Goal: Information Seeking & Learning: Learn about a topic

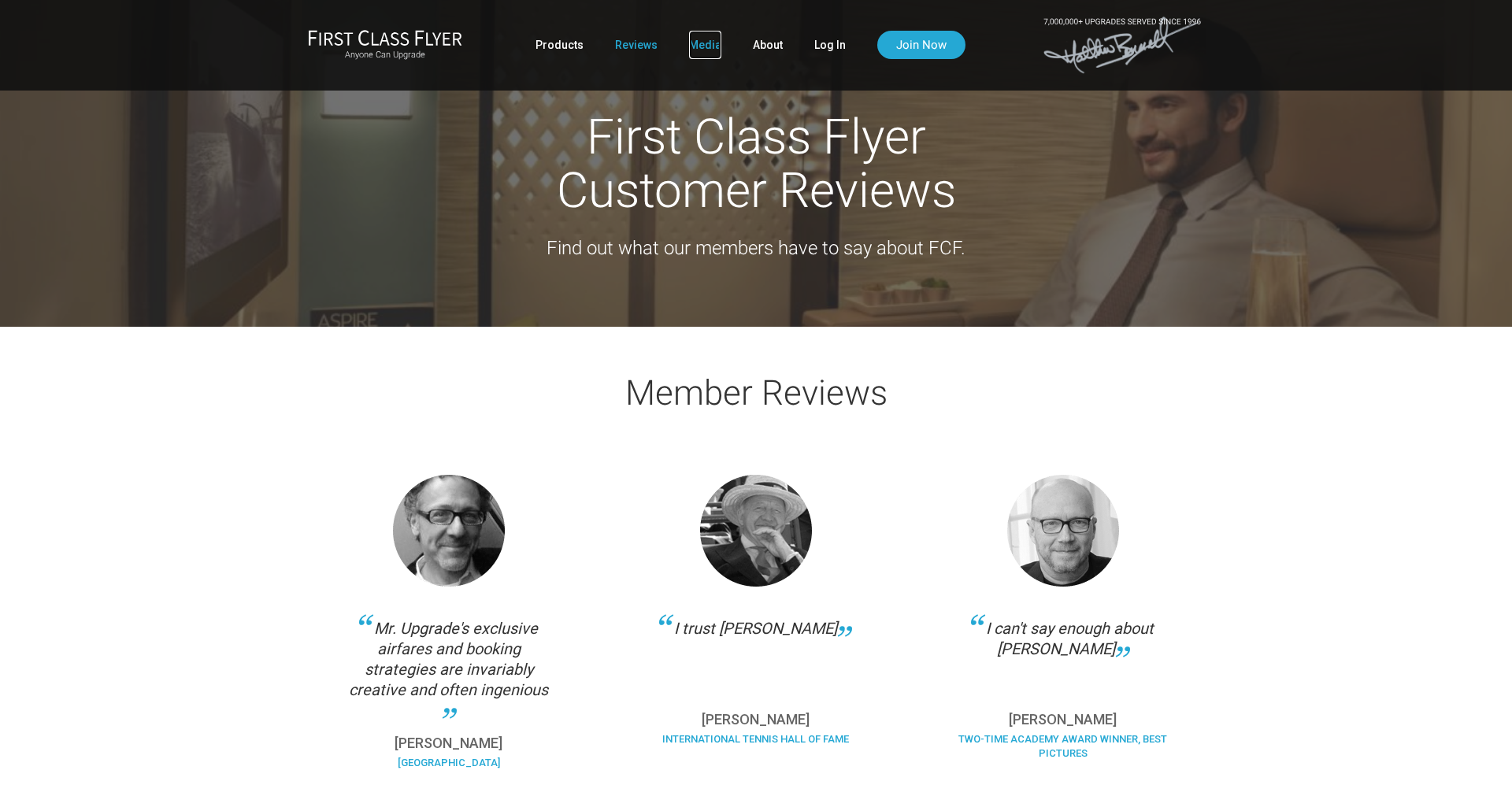
click at [695, 51] on link "Media" at bounding box center [705, 45] width 32 height 29
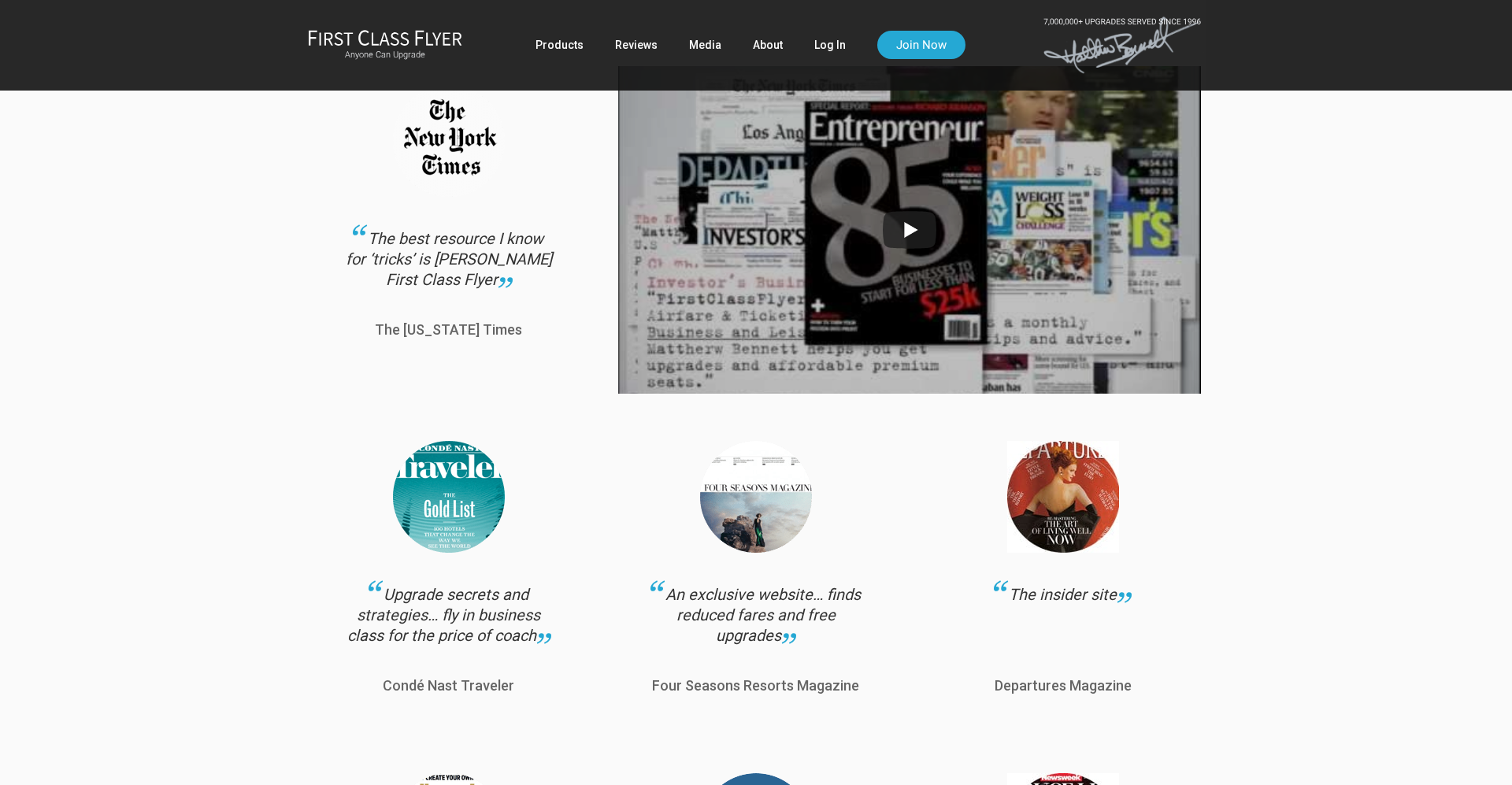
scroll to position [272, 0]
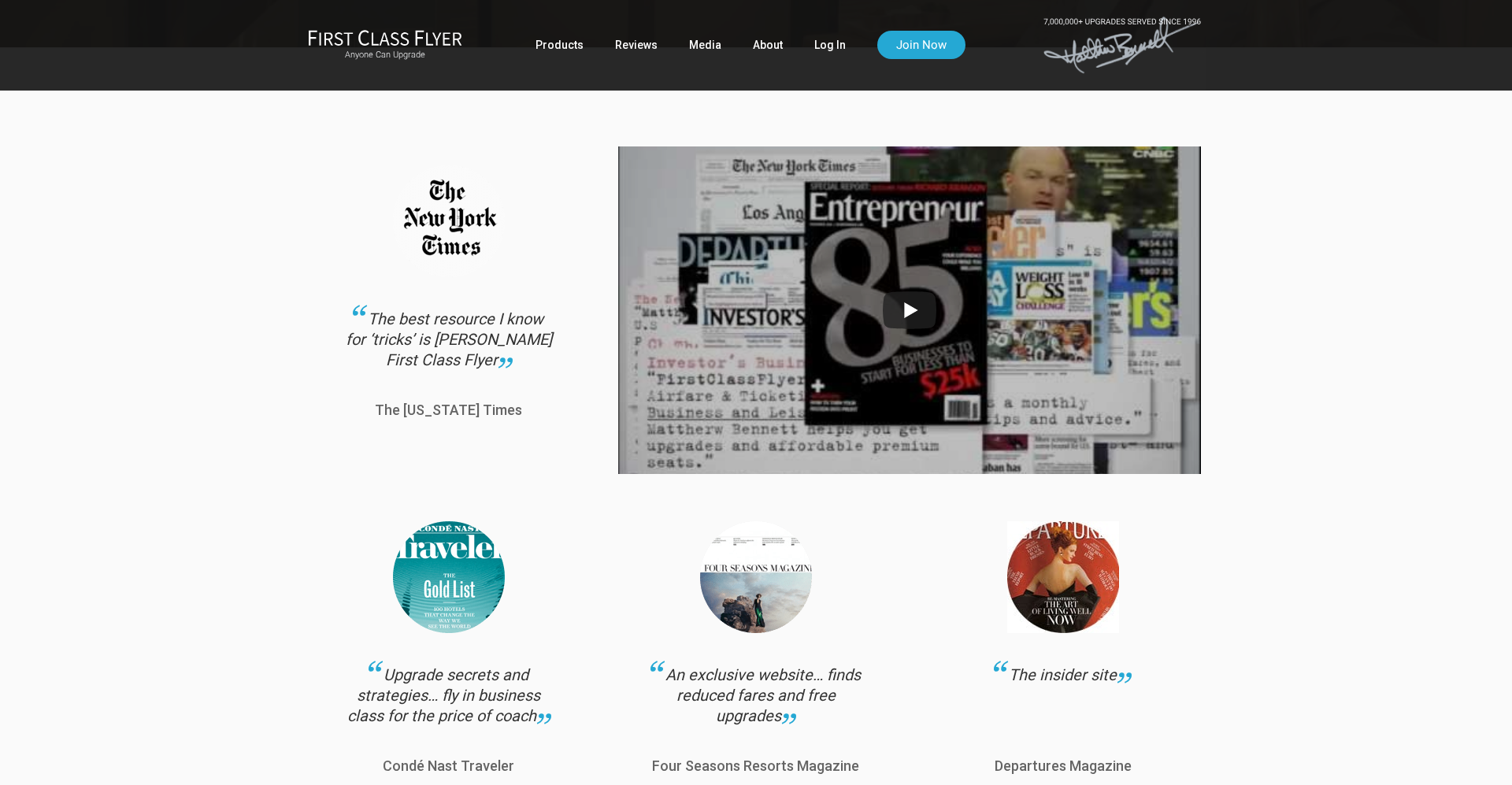
click at [910, 316] on img at bounding box center [910, 310] width 583 height 438
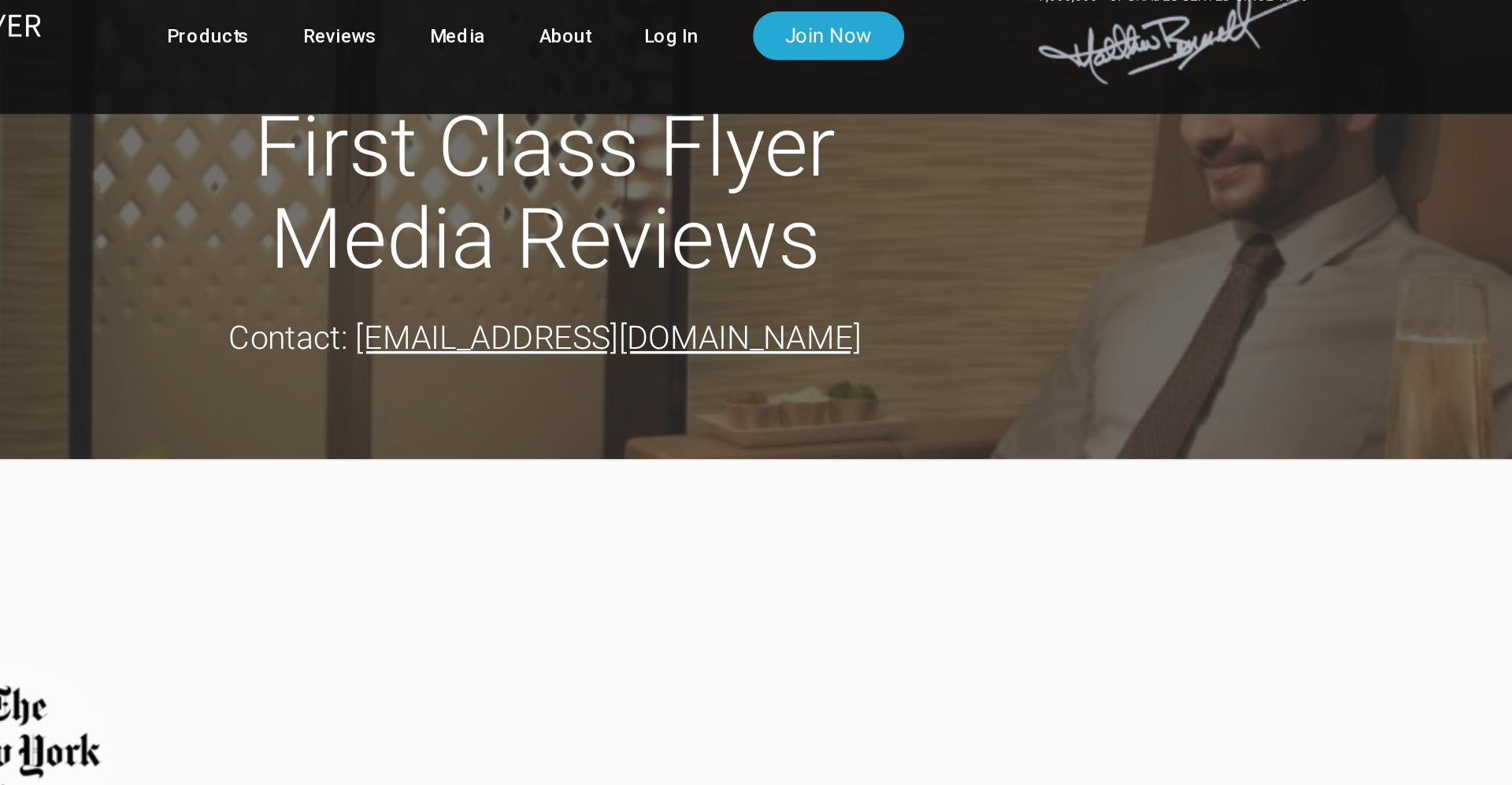
scroll to position [0, 0]
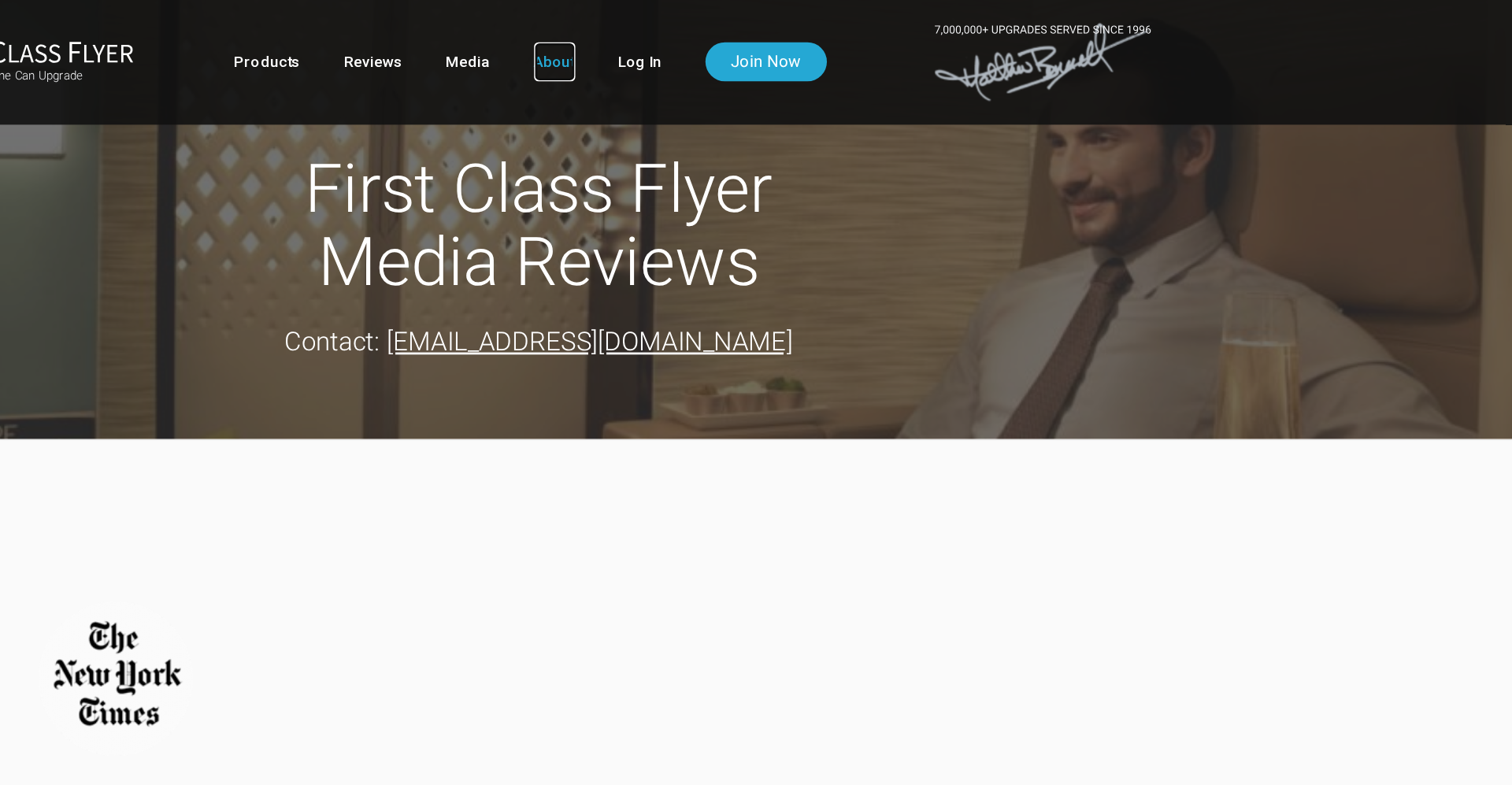
click at [761, 55] on link "About" at bounding box center [768, 45] width 30 height 29
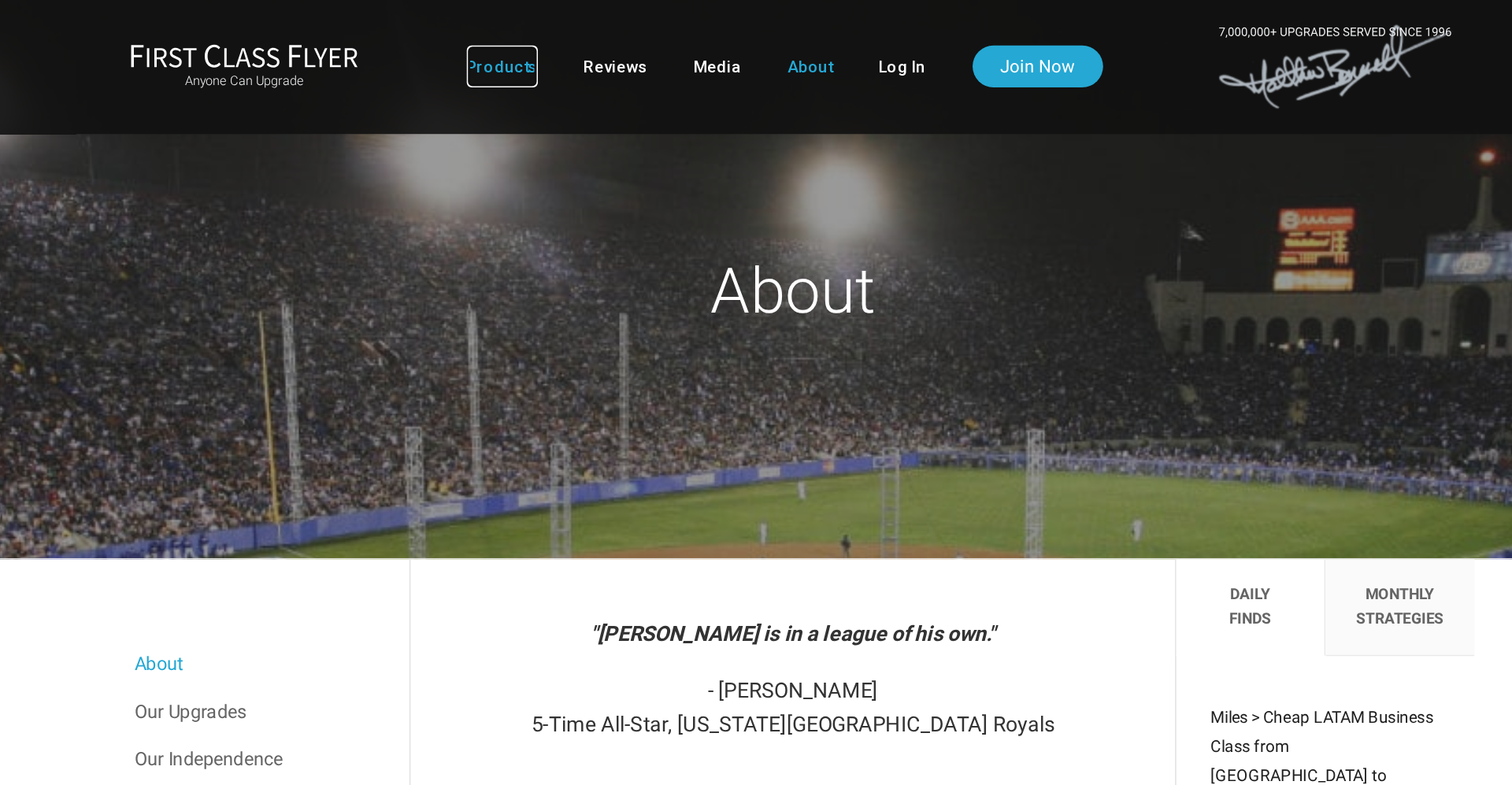
click at [561, 44] on link "Products" at bounding box center [560, 45] width 48 height 29
click at [359, 44] on img at bounding box center [385, 38] width 154 height 17
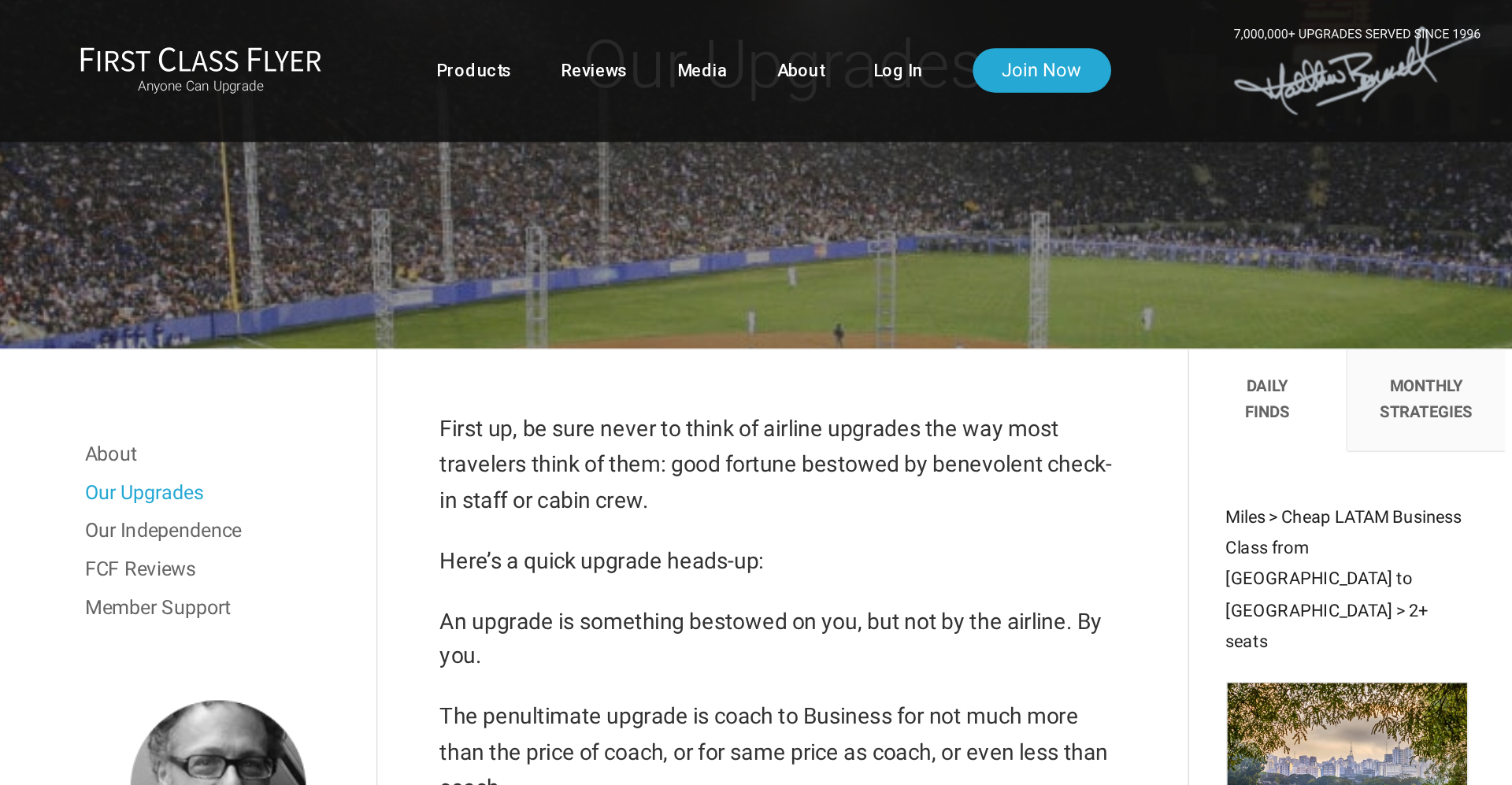
scroll to position [86, 0]
